Goal: Book appointment/travel/reservation: Book appointment/travel/reservation

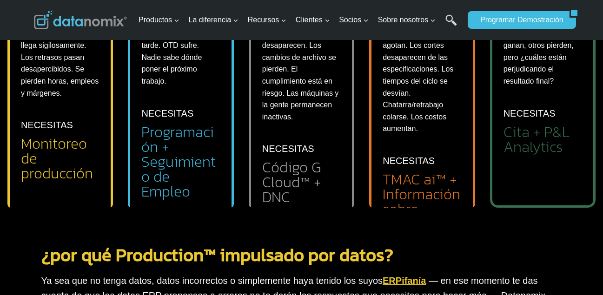
scroll to position [510, 0]
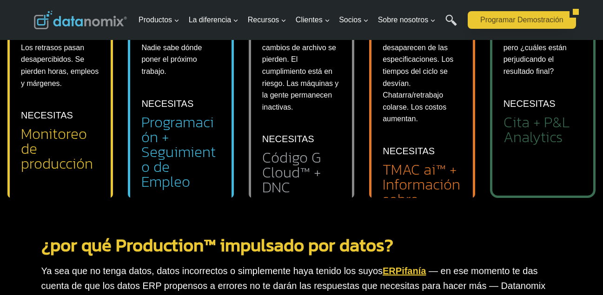
click at [478, 17] on link "Programar demostración" at bounding box center [518, 20] width 102 height 18
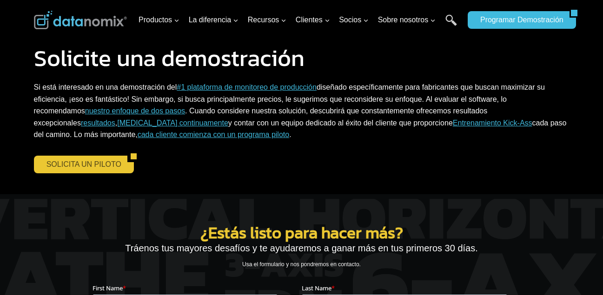
click at [84, 164] on link "SOLICITA UN PILOTO" at bounding box center [80, 165] width 93 height 18
